Goal: Purchase product/service

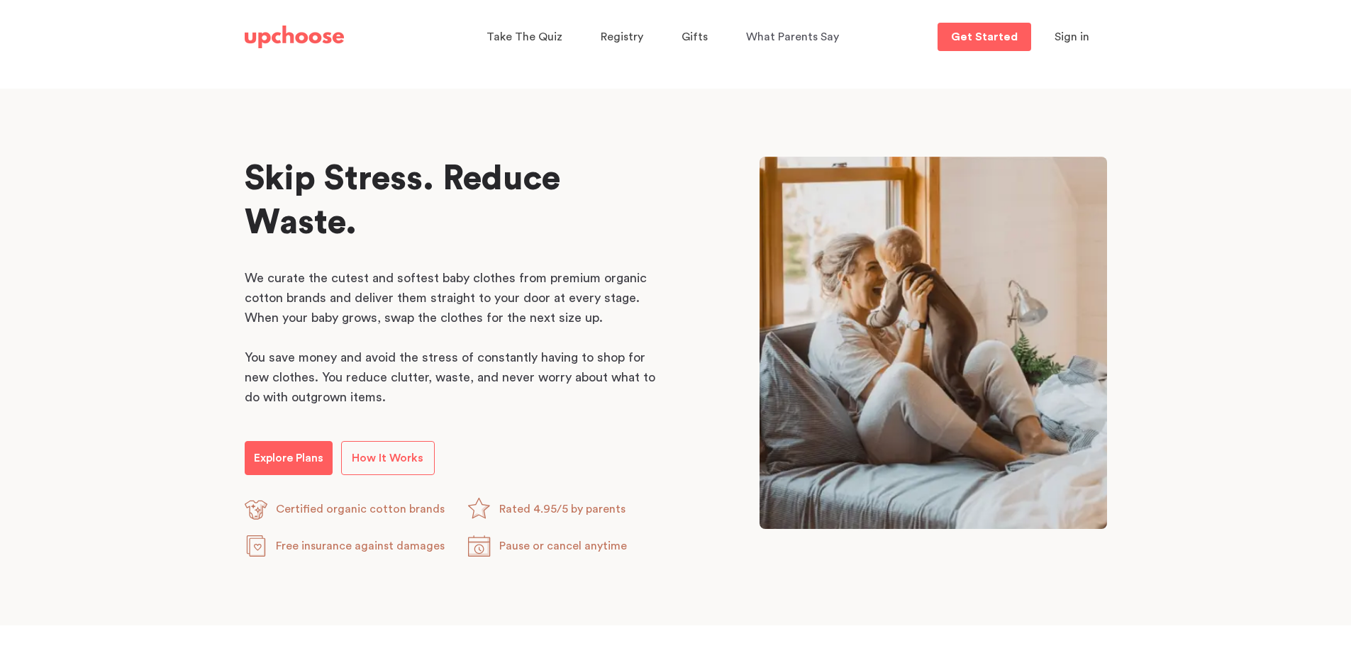
scroll to position [623, 0]
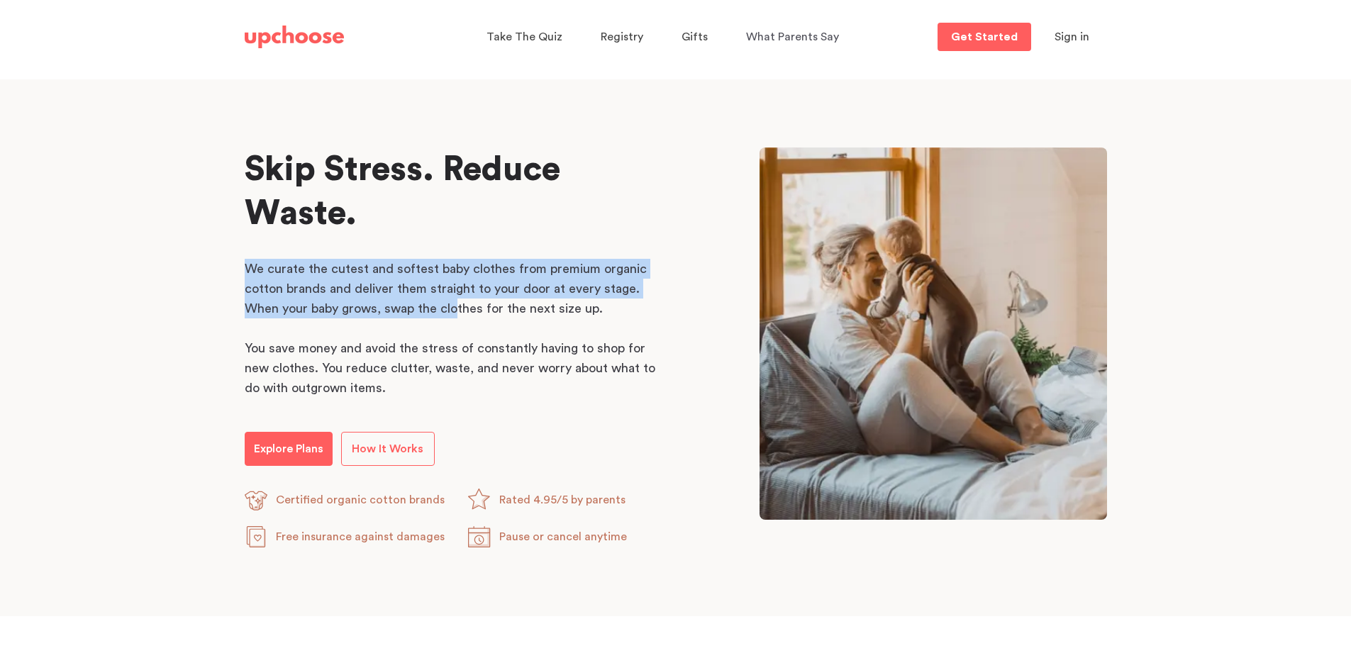
drag, startPoint x: 243, startPoint y: 265, endPoint x: 456, endPoint y: 306, distance: 216.5
click at [456, 306] on div "Skip Stress. Reduce Waste. Skip Stress. Reduce Waste. We curate the cutest and …" at bounding box center [676, 347] width 896 height 401
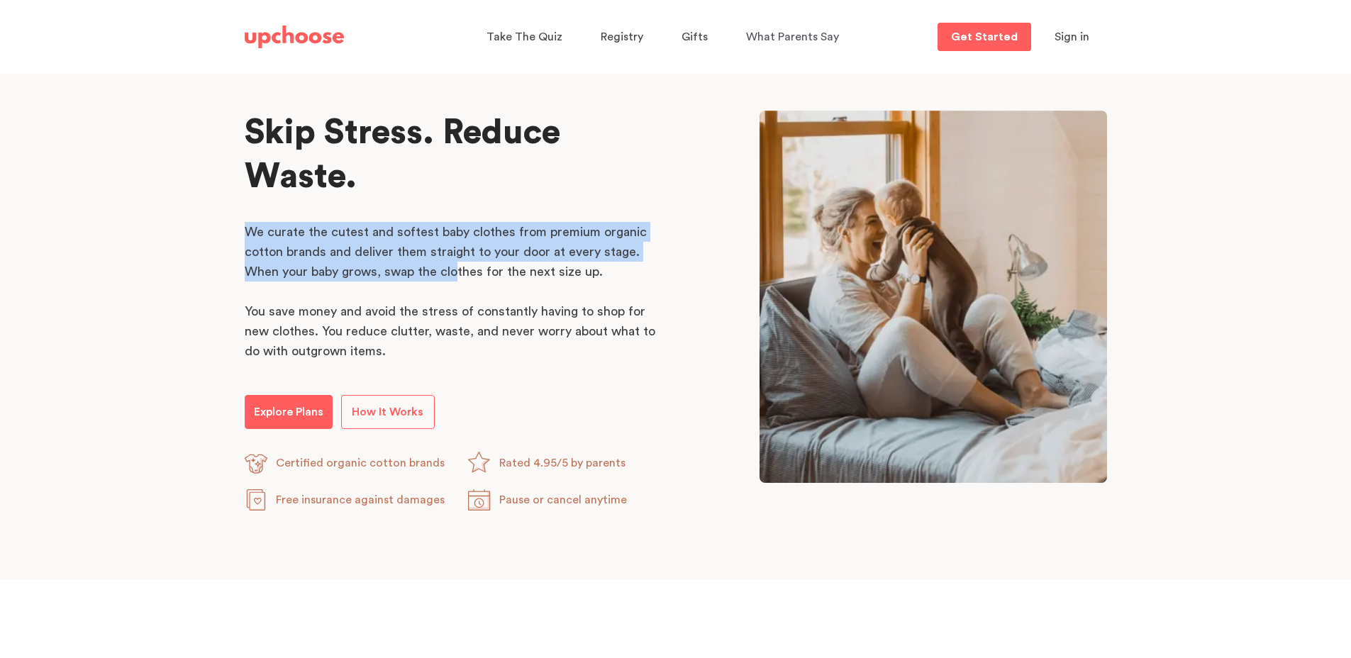
scroll to position [681, 0]
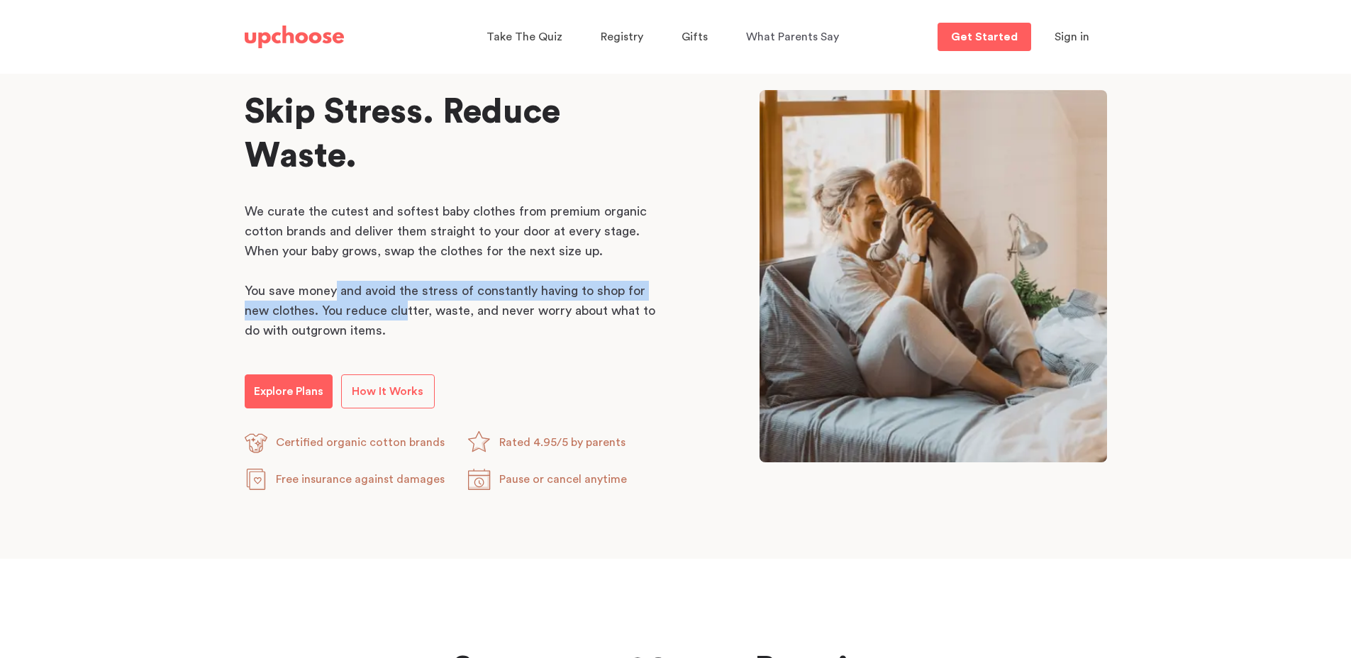
drag, startPoint x: 354, startPoint y: 290, endPoint x: 403, endPoint y: 310, distance: 53.4
click at [403, 310] on p "You save money and avoid the stress of constantly having to shop for new clothe…" at bounding box center [454, 311] width 418 height 60
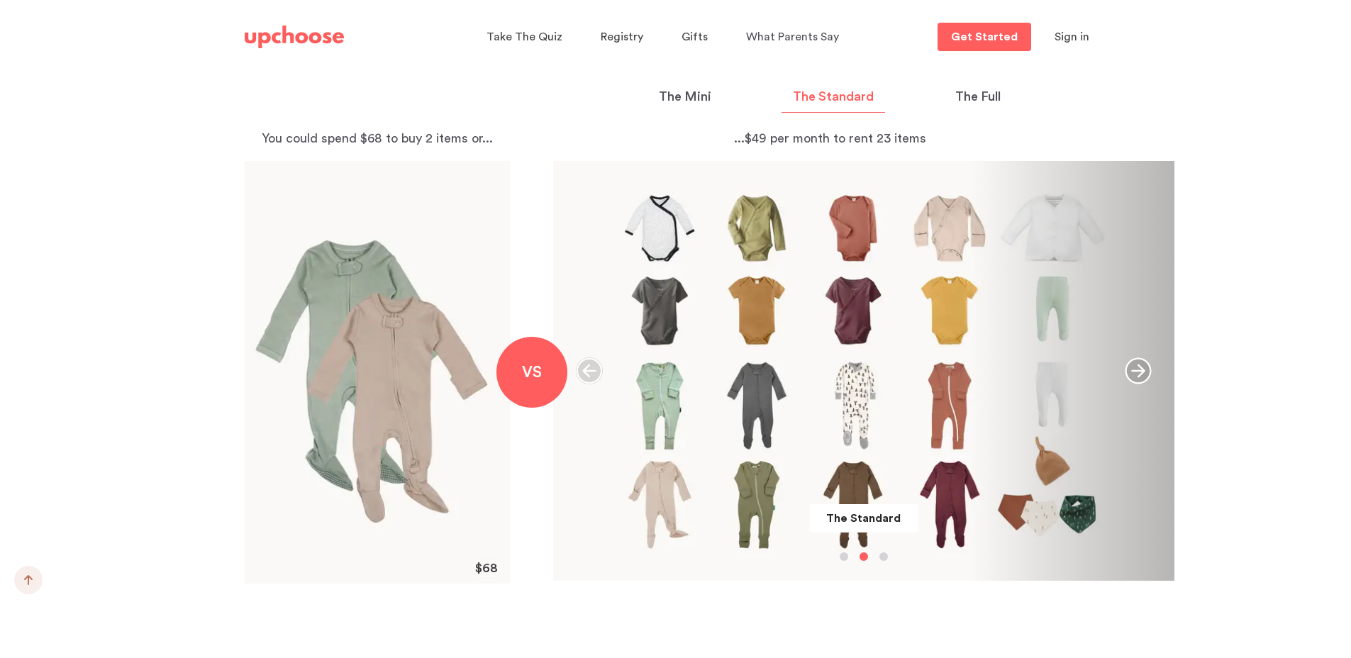
scroll to position [1533, 0]
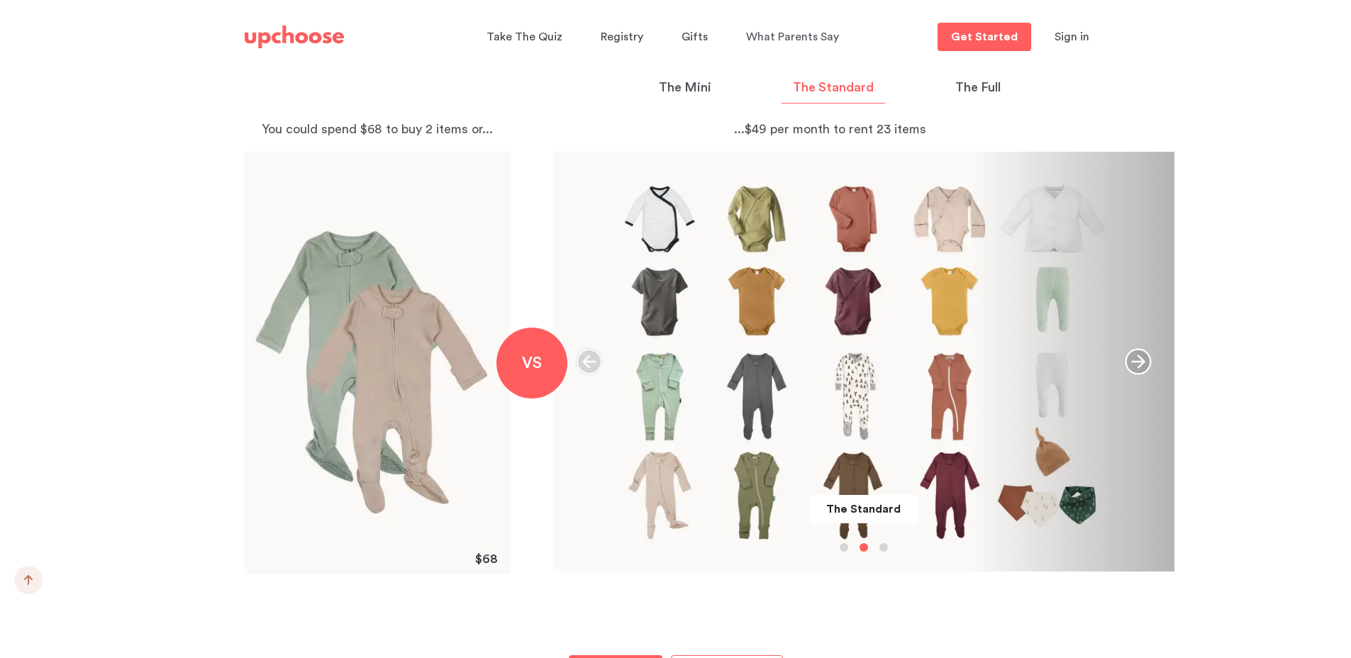
click at [1136, 363] on icon "button" at bounding box center [1137, 361] width 27 height 27
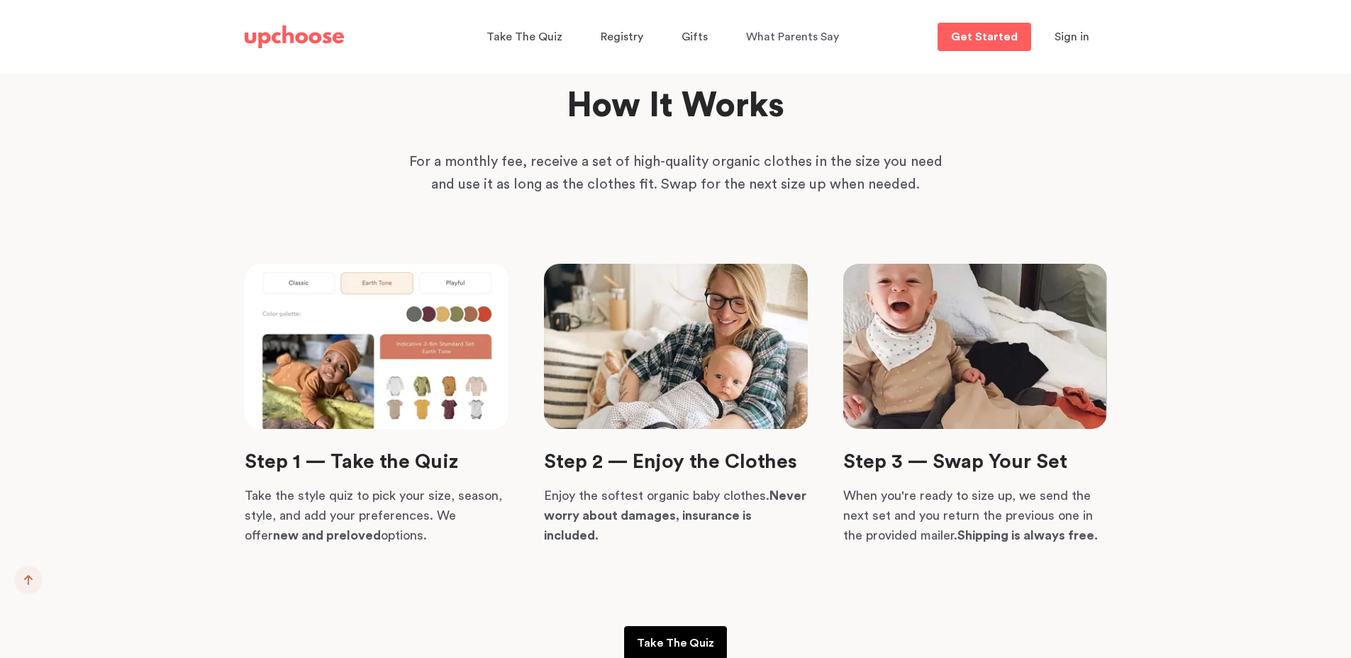
scroll to position [3225, 0]
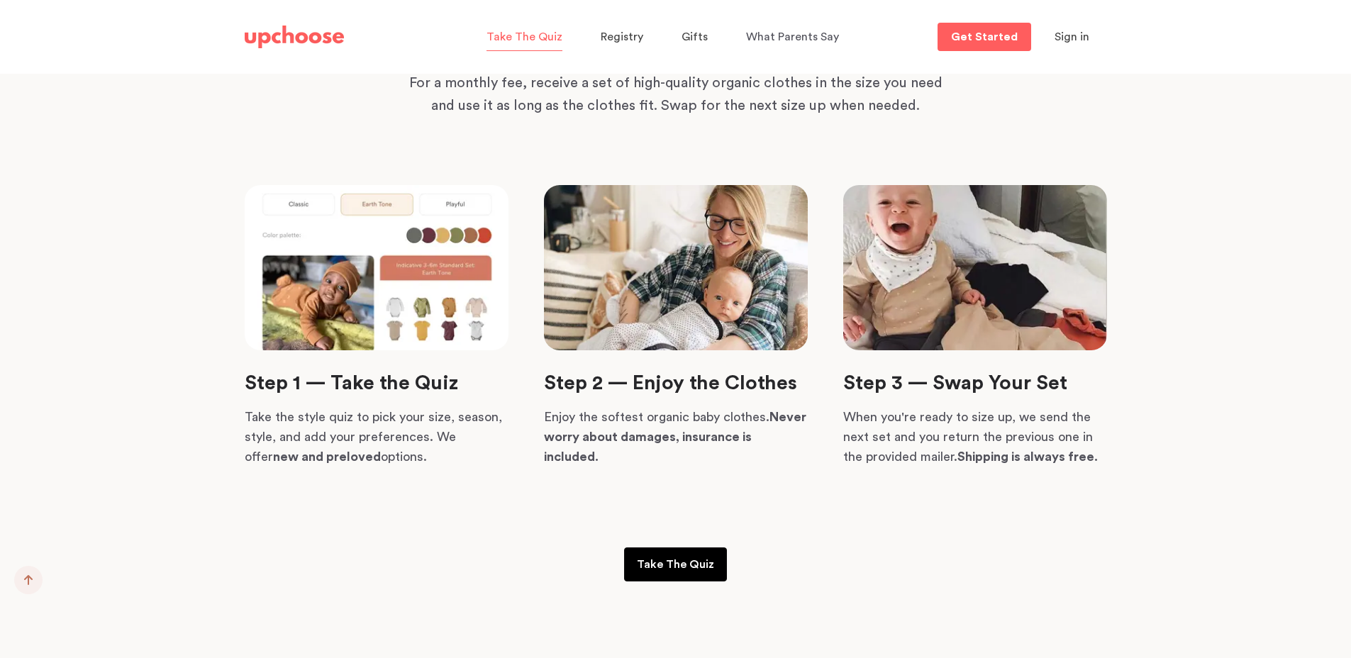
click at [503, 33] on span "Take The Quiz" at bounding box center [524, 36] width 76 height 11
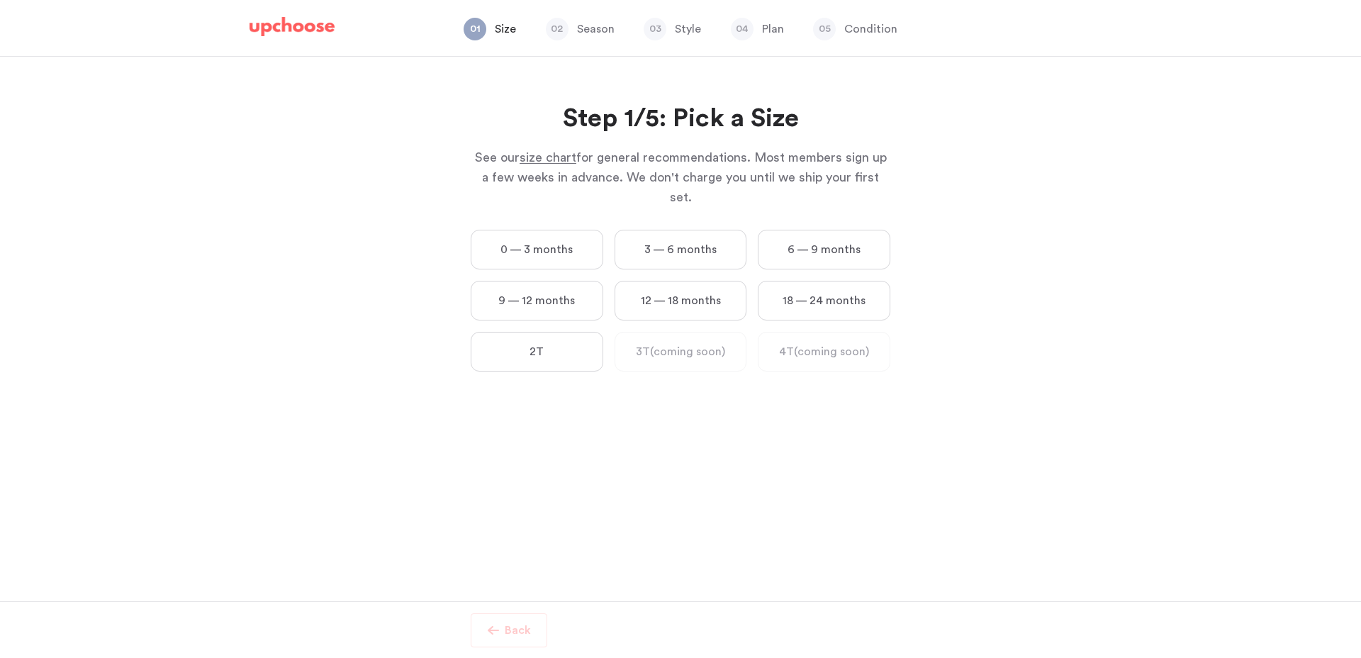
click at [705, 281] on label "12 — 18 months" at bounding box center [681, 301] width 133 height 40
click at [0, 0] on months "12 — 18 months" at bounding box center [0, 0] width 0 height 0
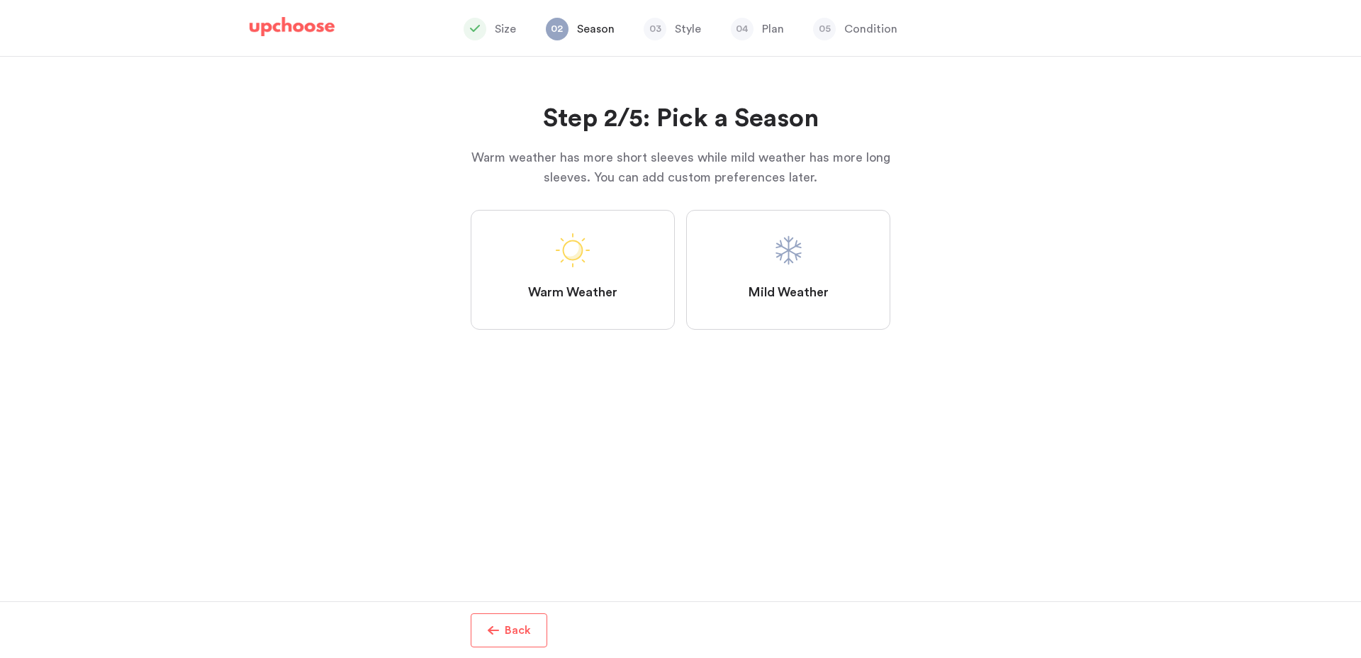
click at [758, 273] on label "Mild Weather" at bounding box center [788, 270] width 204 height 120
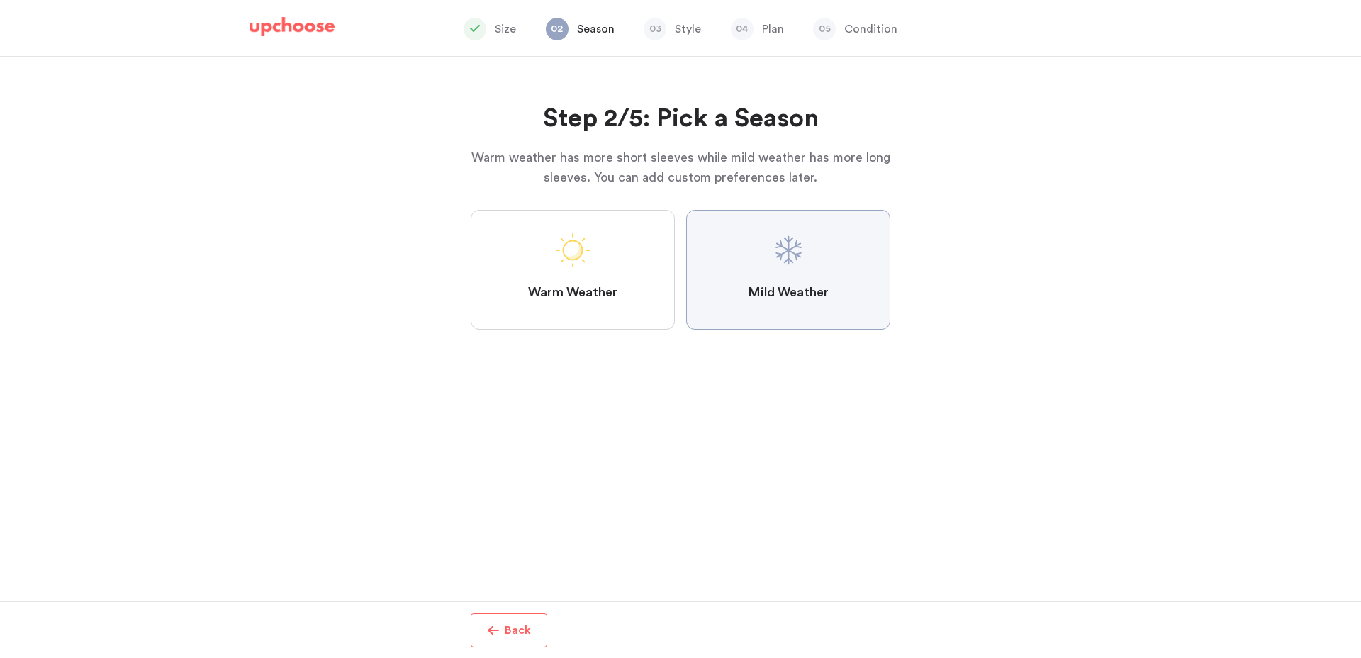
click at [0, 0] on Weather "Mild Weather" at bounding box center [0, 0] width 0 height 0
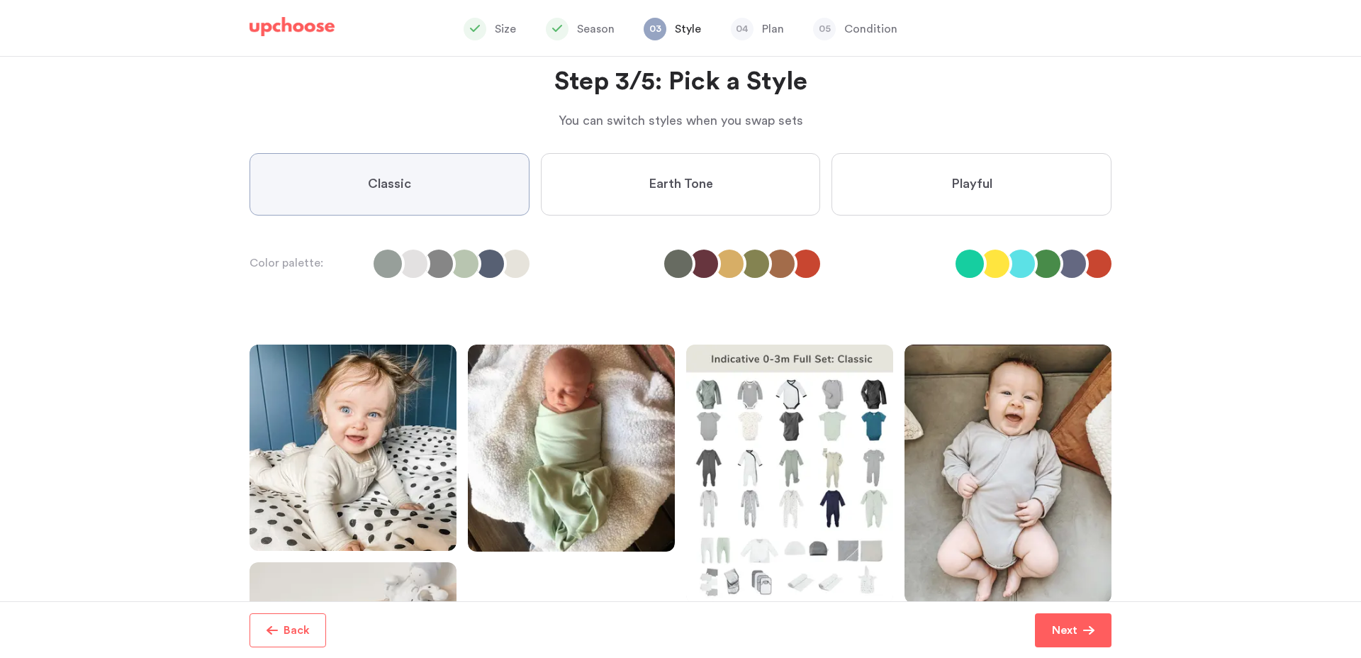
scroll to position [57, 0]
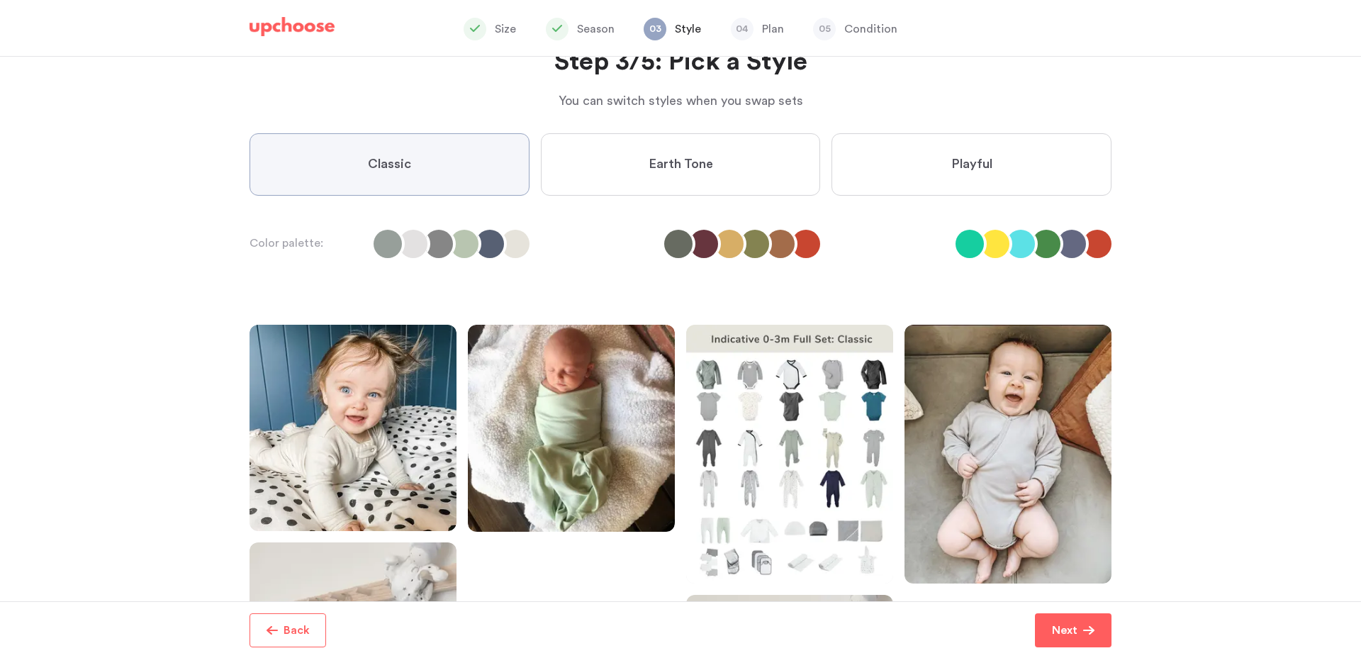
click at [691, 145] on label "Earth Tone" at bounding box center [681, 164] width 280 height 62
click at [0, 0] on Tone "Earth Tone" at bounding box center [0, 0] width 0 height 0
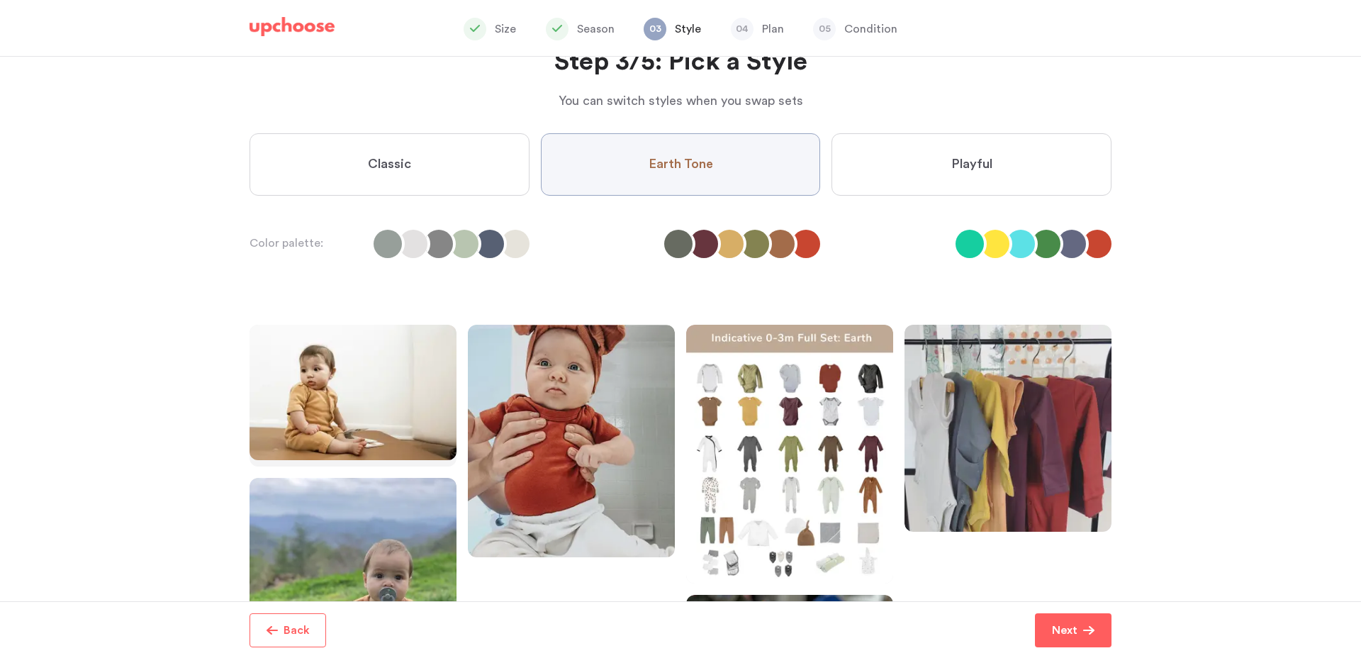
click at [441, 157] on label "Classic" at bounding box center [390, 164] width 280 height 62
click at [0, 0] on input "Classic" at bounding box center [0, 0] width 0 height 0
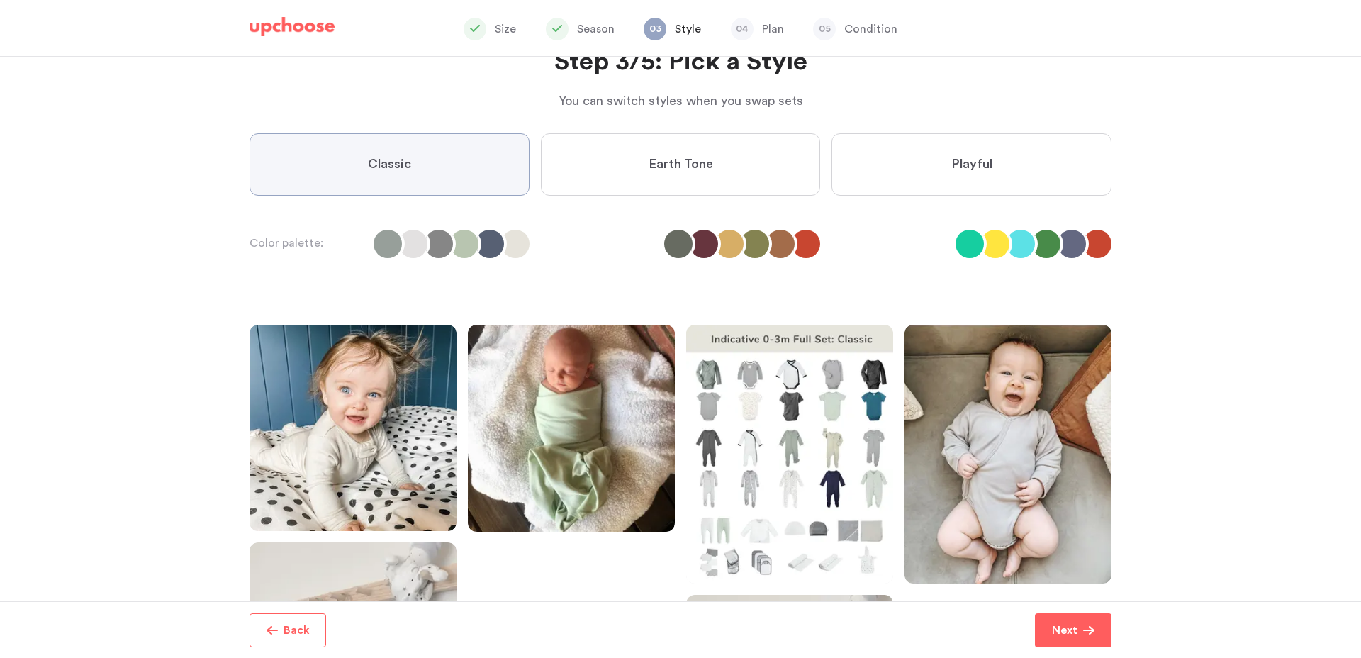
click at [611, 154] on label "Earth Tone" at bounding box center [681, 164] width 280 height 62
click at [0, 0] on Tone "Earth Tone" at bounding box center [0, 0] width 0 height 0
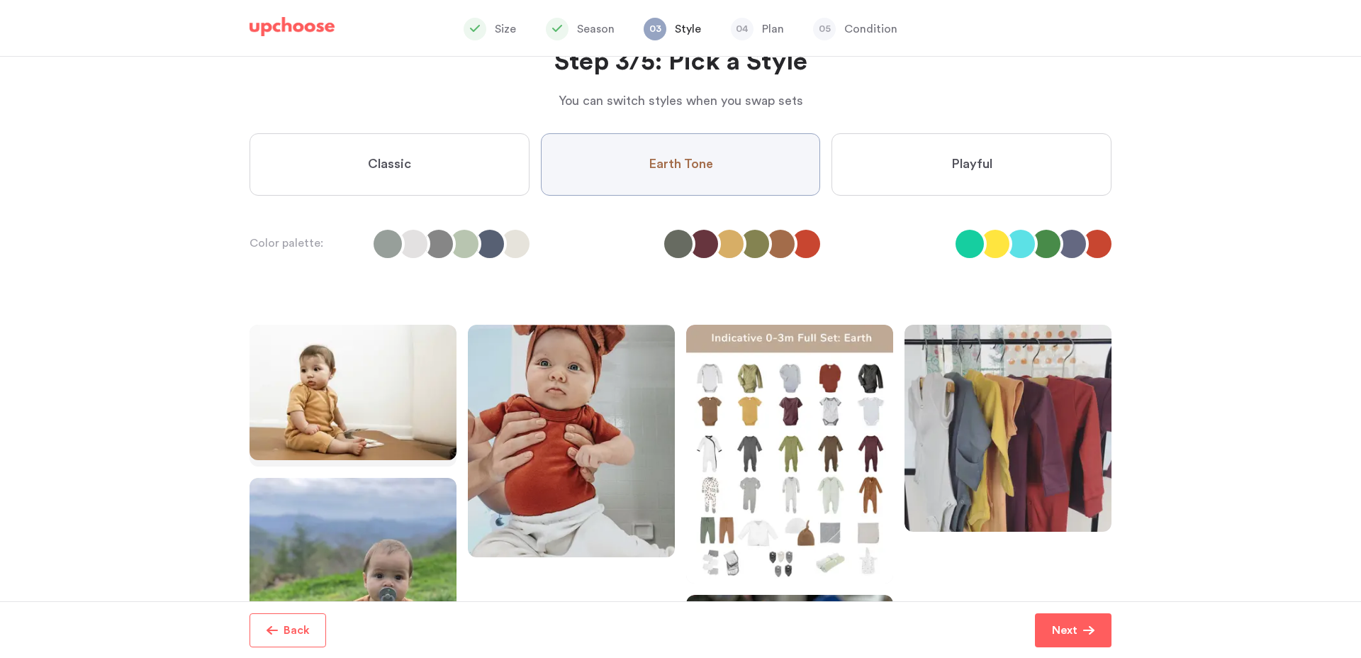
click at [899, 152] on label "Playful" at bounding box center [972, 164] width 280 height 62
click at [0, 0] on input "Playful" at bounding box center [0, 0] width 0 height 0
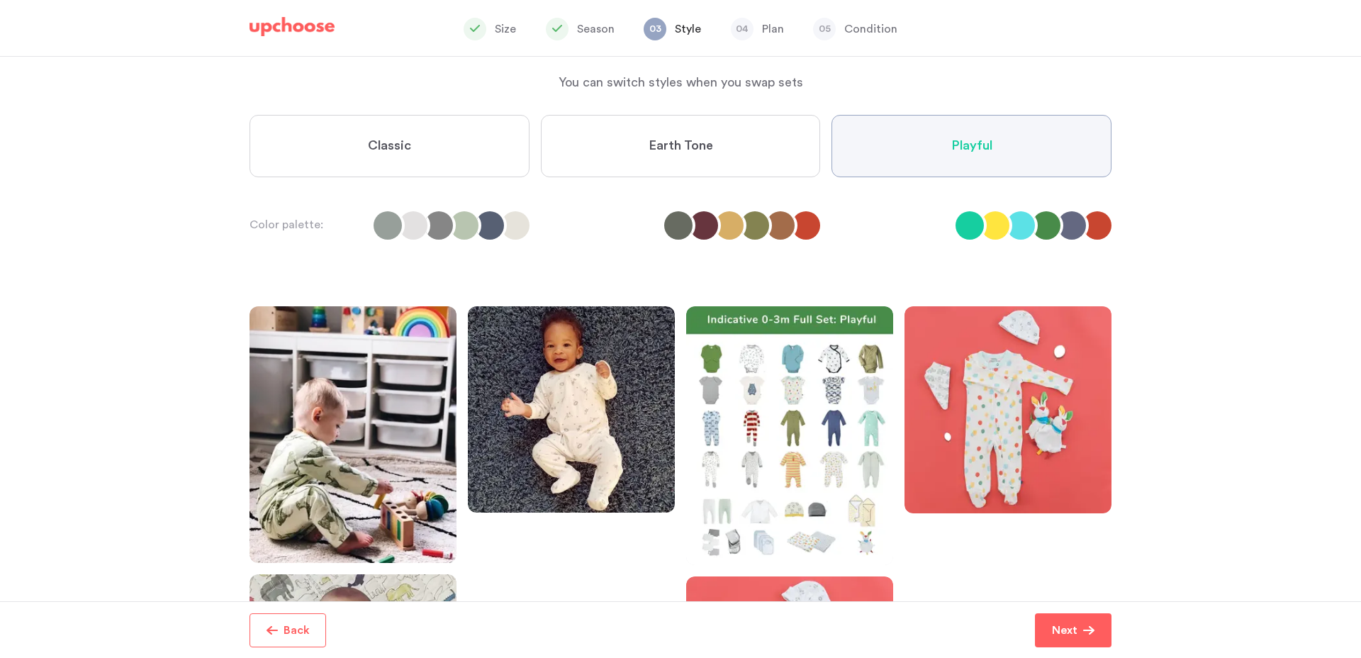
scroll to position [94, 0]
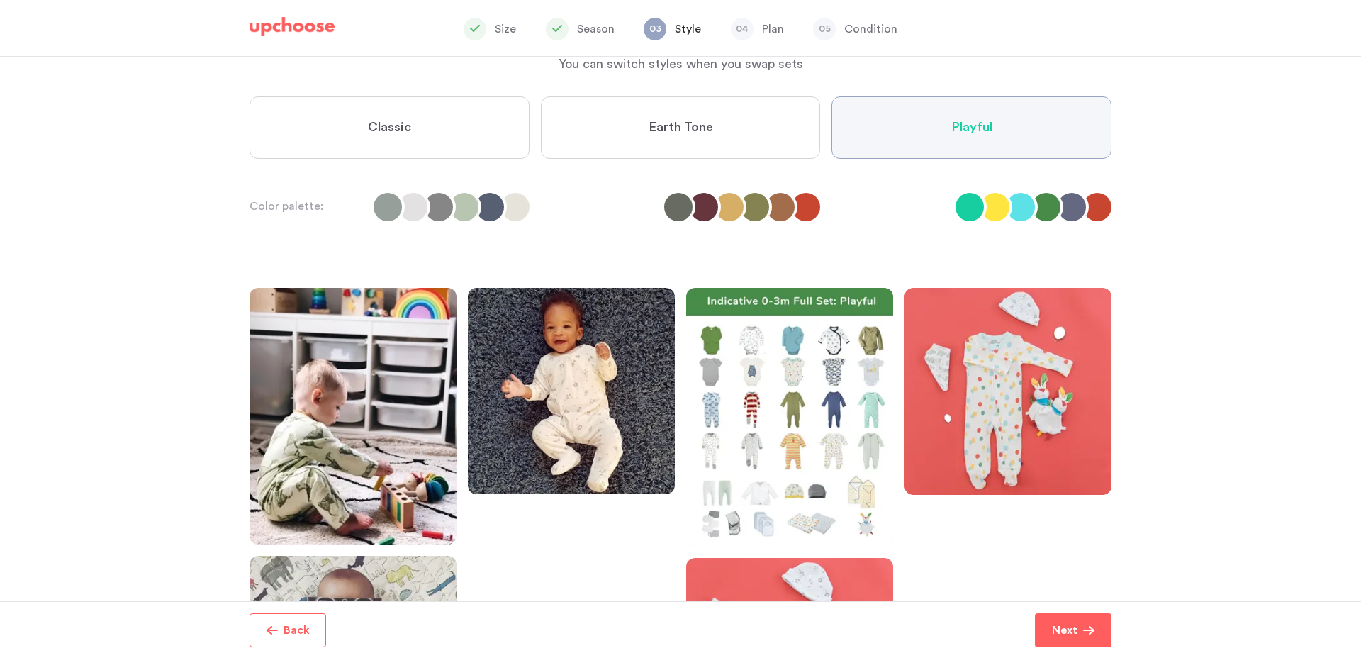
click at [705, 130] on span "Earth Tone" at bounding box center [681, 127] width 65 height 17
click at [0, 0] on Tone "Earth Tone" at bounding box center [0, 0] width 0 height 0
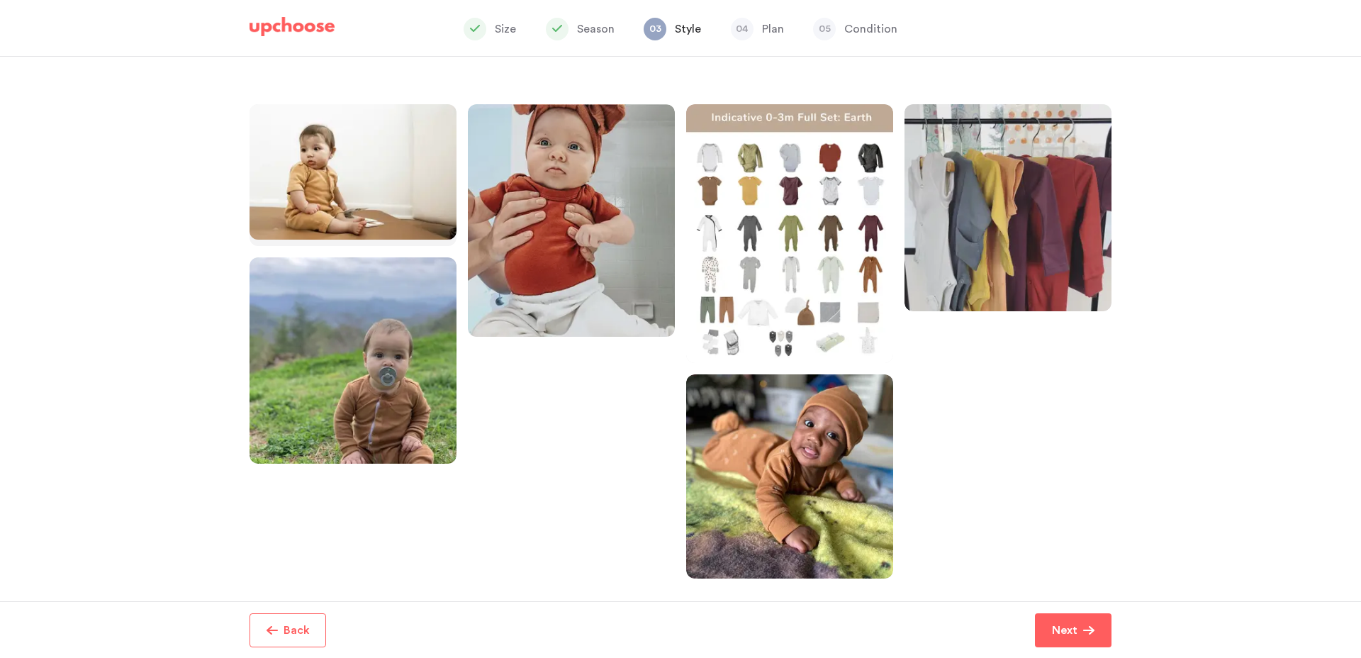
scroll to position [0, 0]
